Goal: Find specific page/section: Find specific page/section

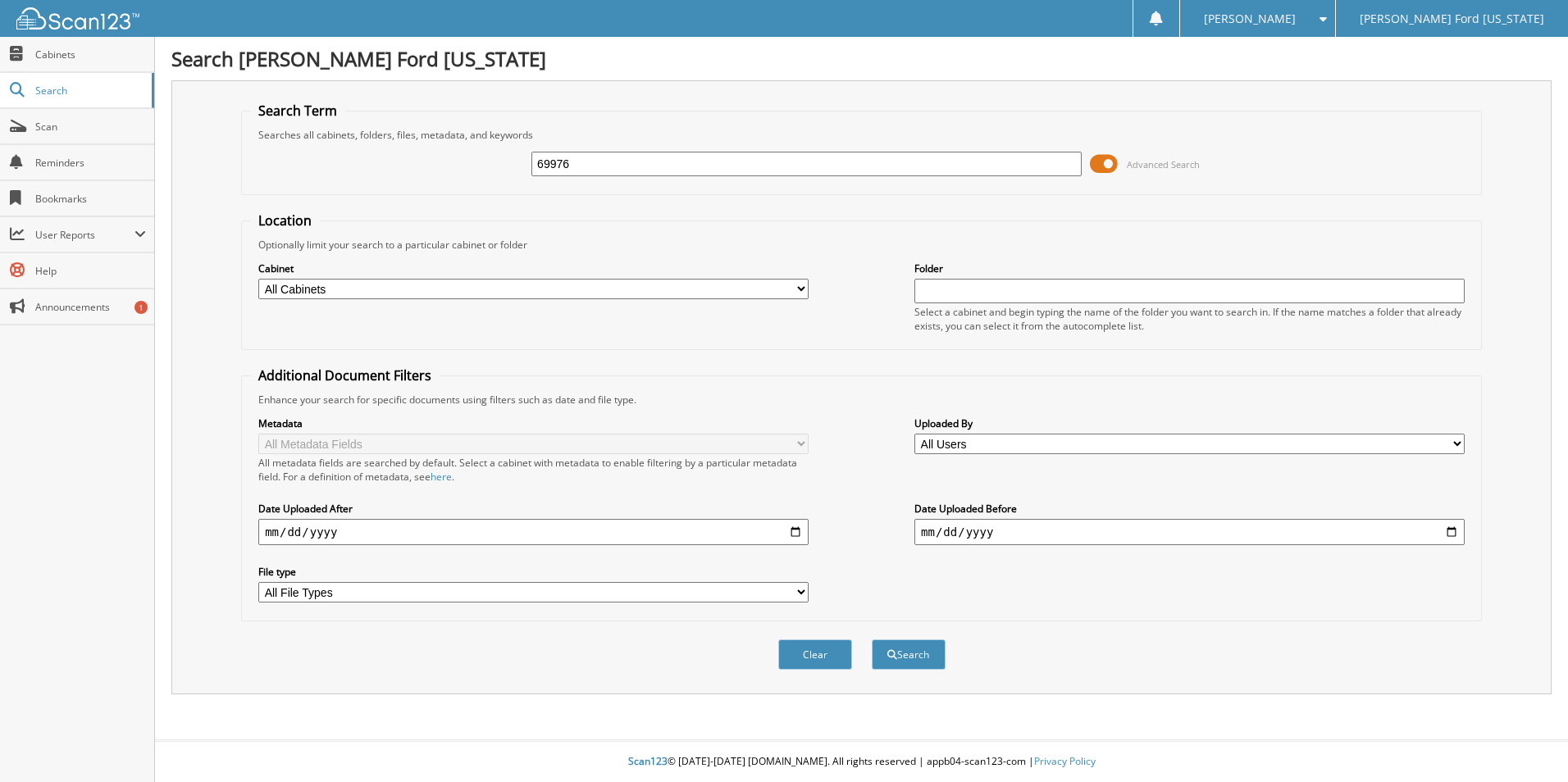
type input "69976"
click at [872, 640] on button "Search" at bounding box center [908, 655] width 74 height 31
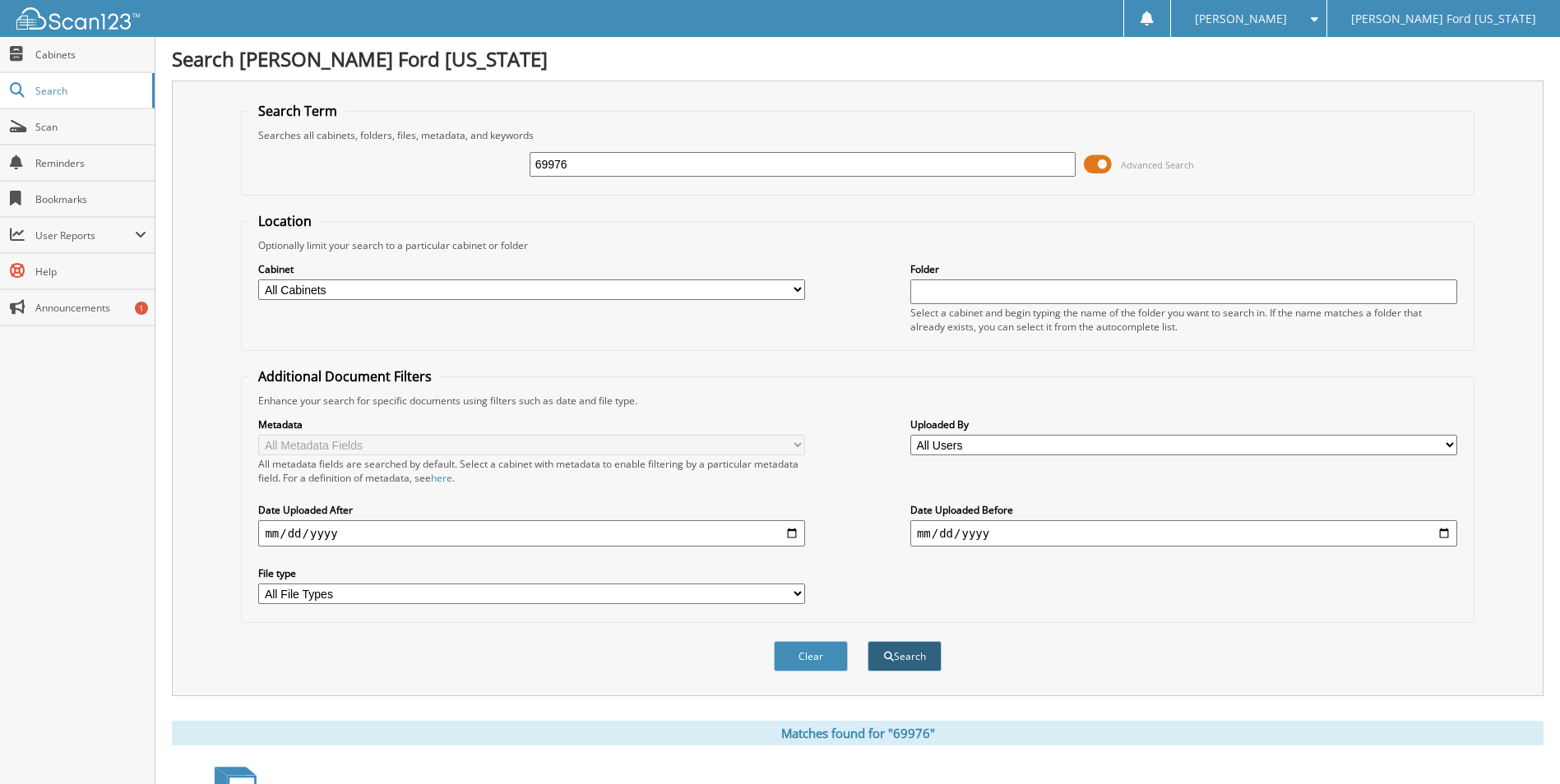
click at [883, 667] on button "Search" at bounding box center [904, 657] width 74 height 31
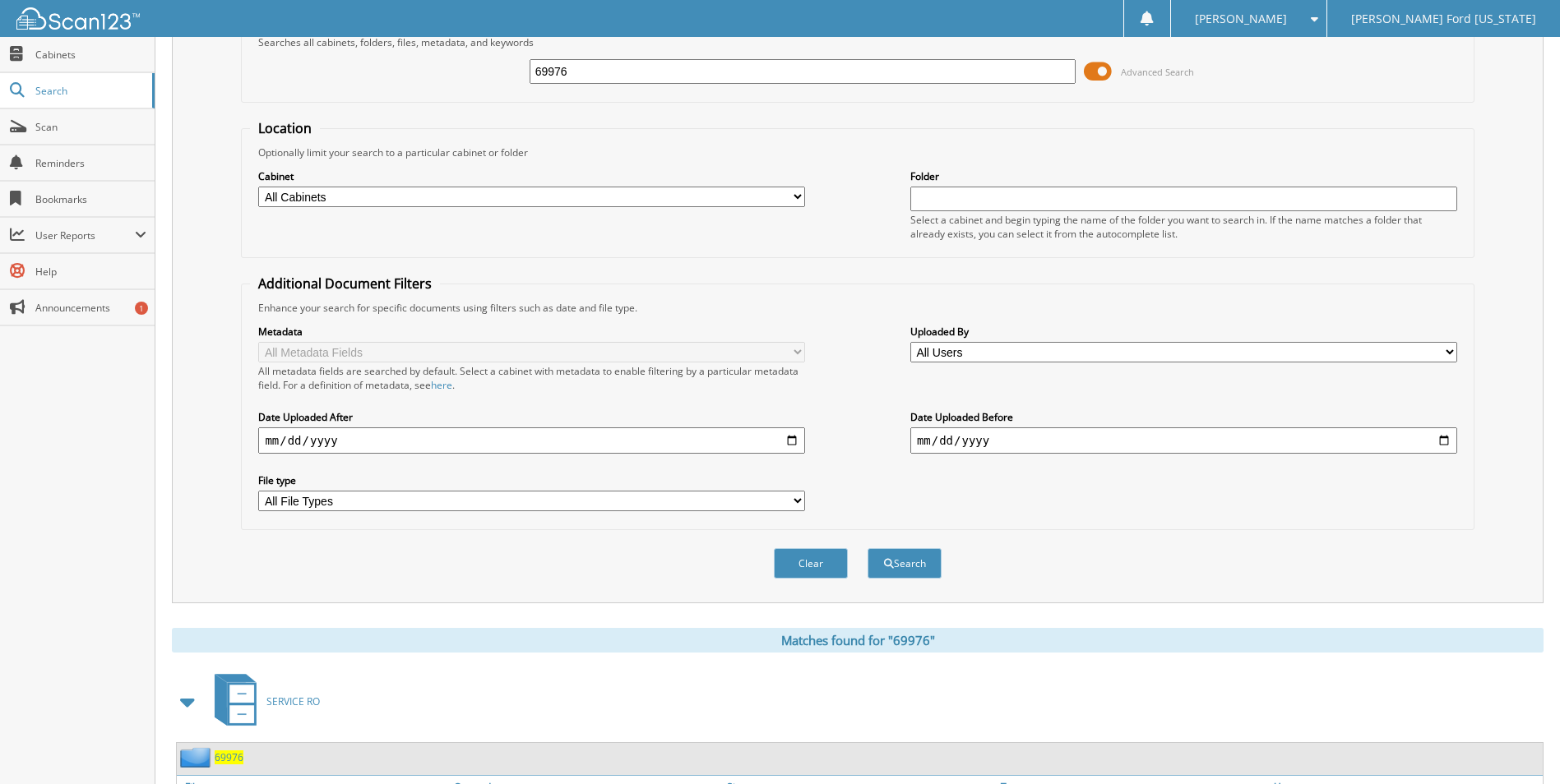
scroll to position [199, 0]
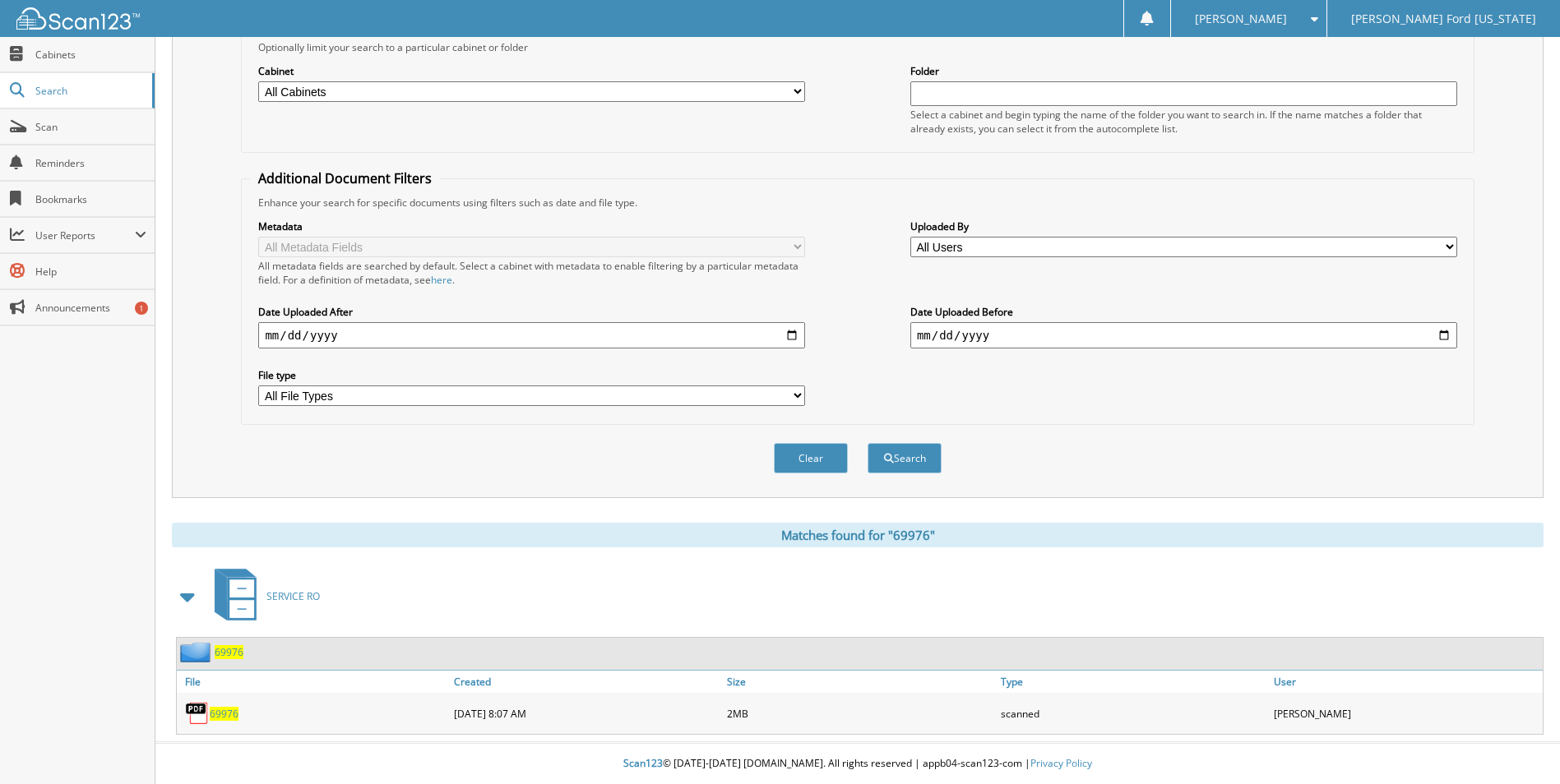
click at [223, 716] on span "69976" at bounding box center [224, 714] width 29 height 14
